Goal: Information Seeking & Learning: Understand process/instructions

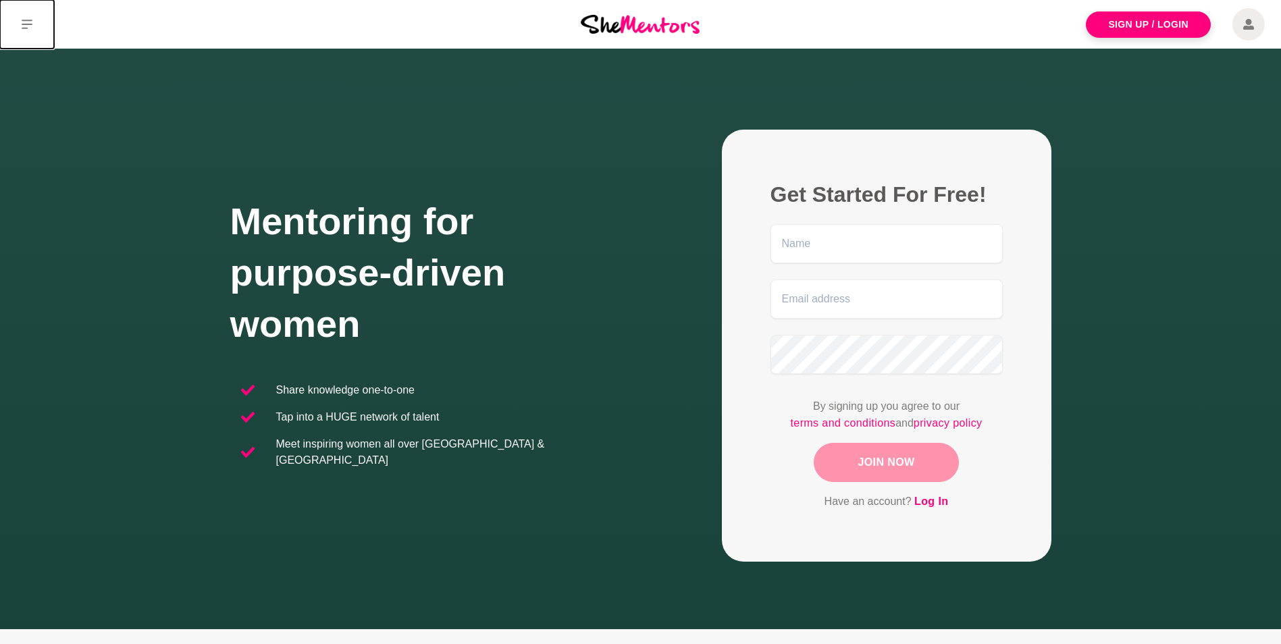
click at [30, 25] on icon at bounding box center [27, 24] width 11 height 9
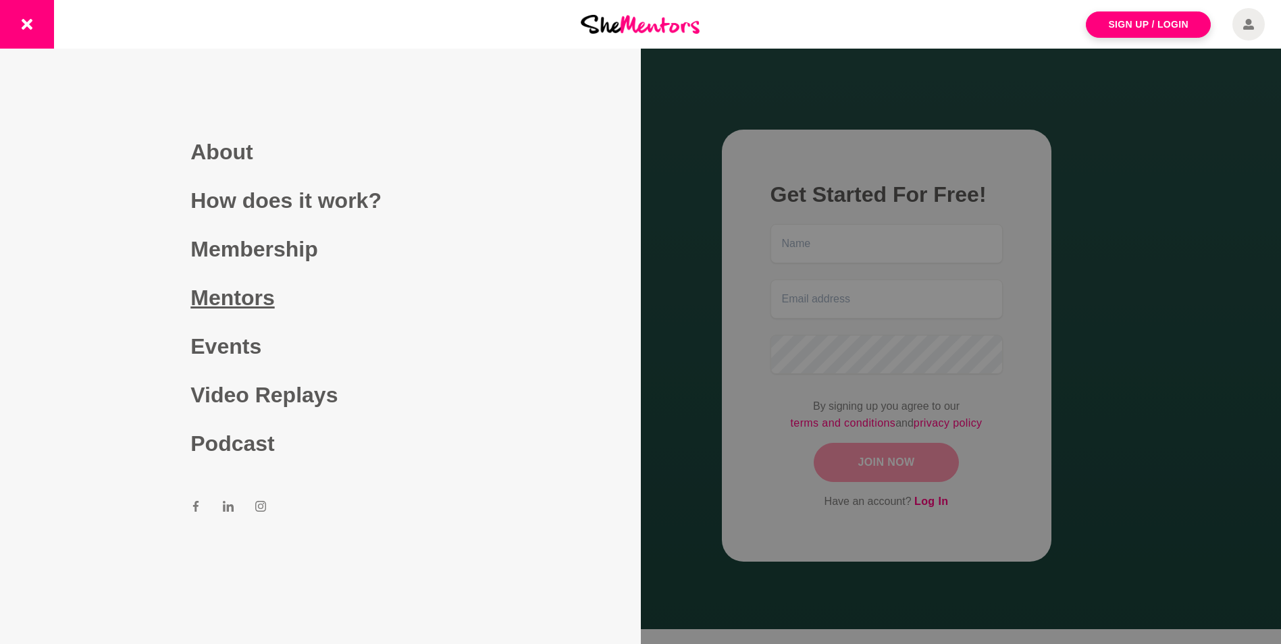
click at [229, 298] on link "Mentors" at bounding box center [319, 297] width 259 height 49
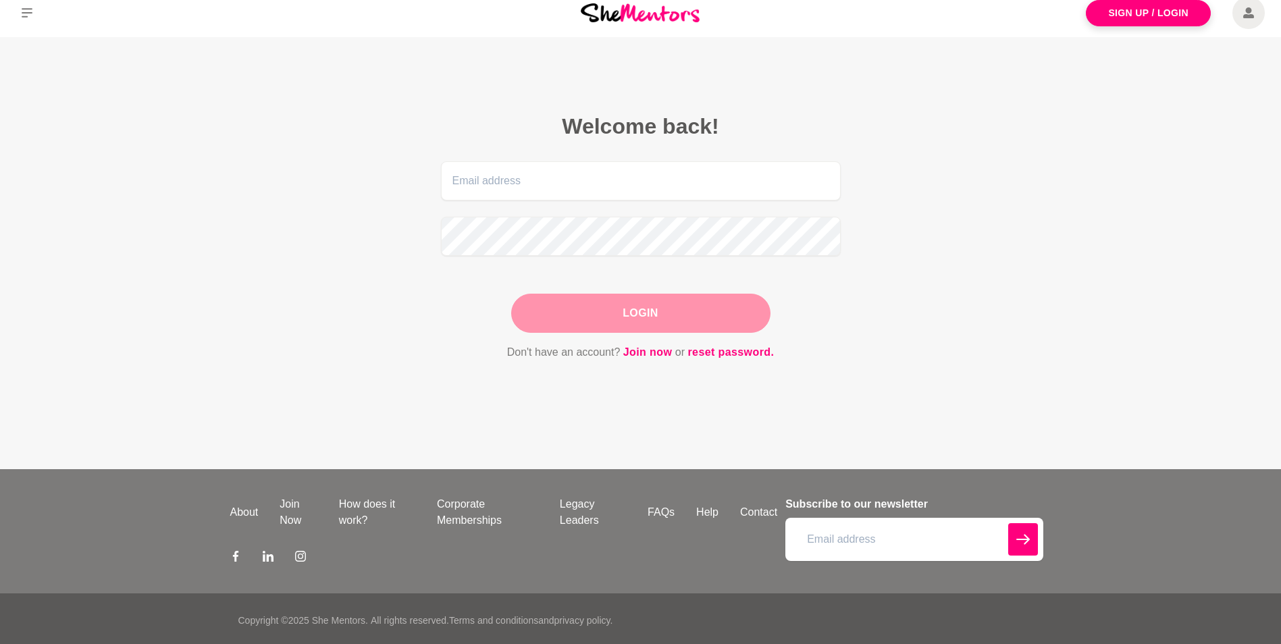
scroll to position [15, 0]
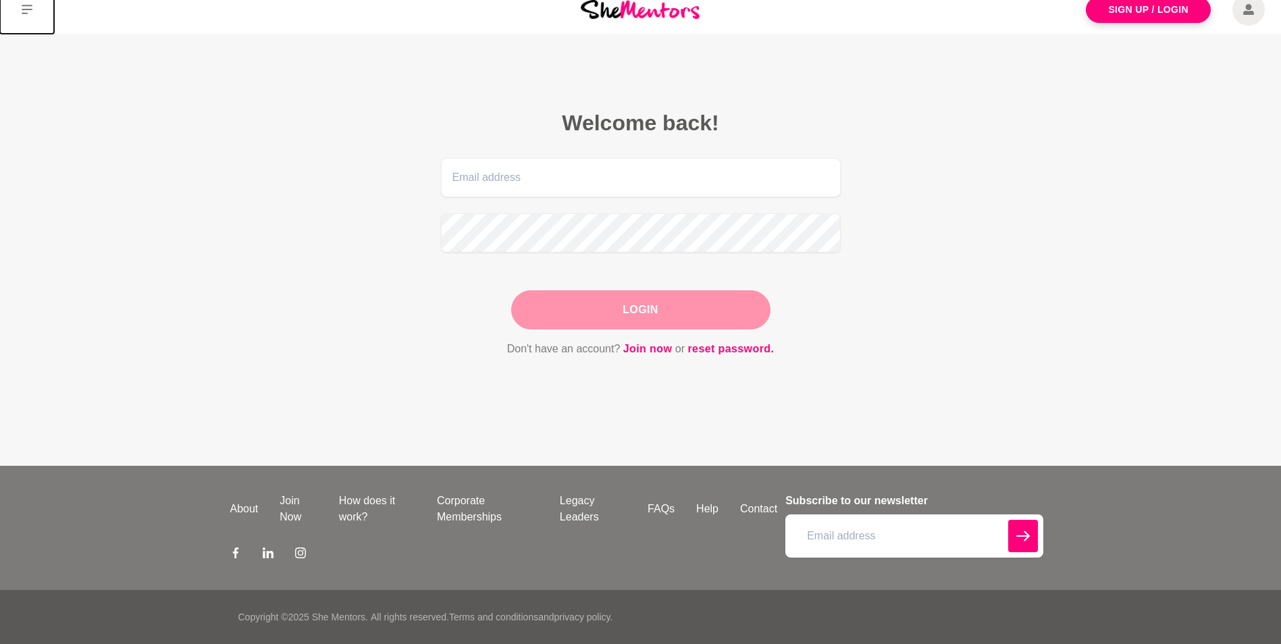
click at [26, 3] on button at bounding box center [27, 9] width 54 height 49
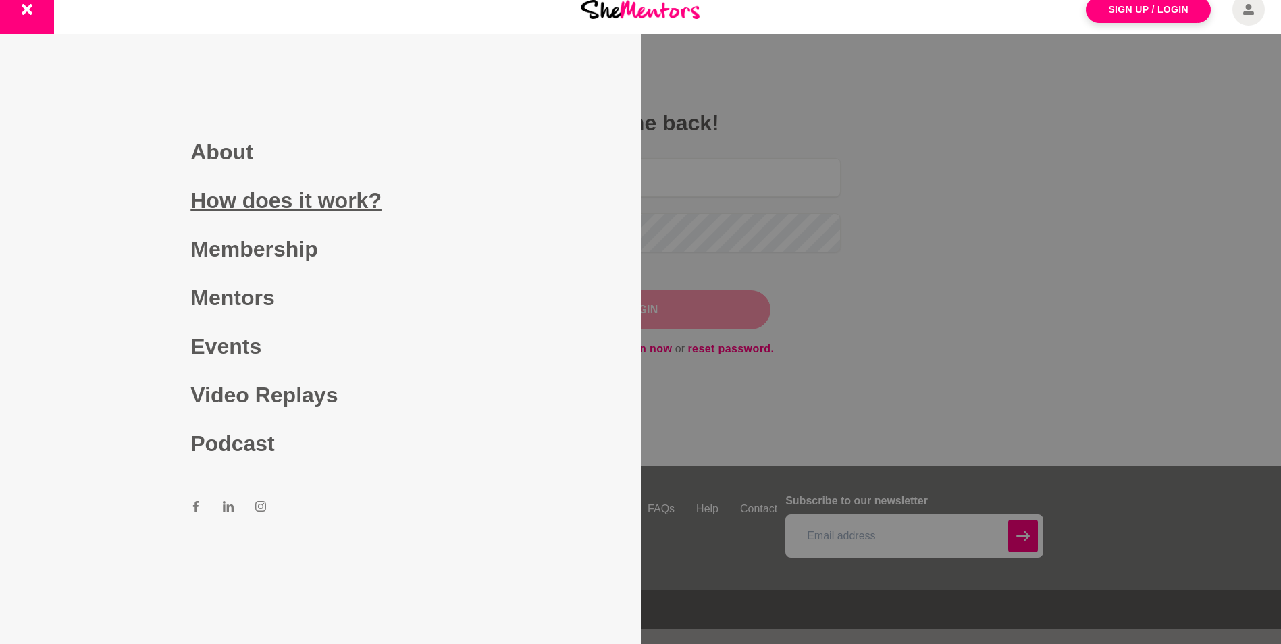
click at [224, 199] on link "How does it work?" at bounding box center [319, 200] width 259 height 49
